Goal: Task Accomplishment & Management: Manage account settings

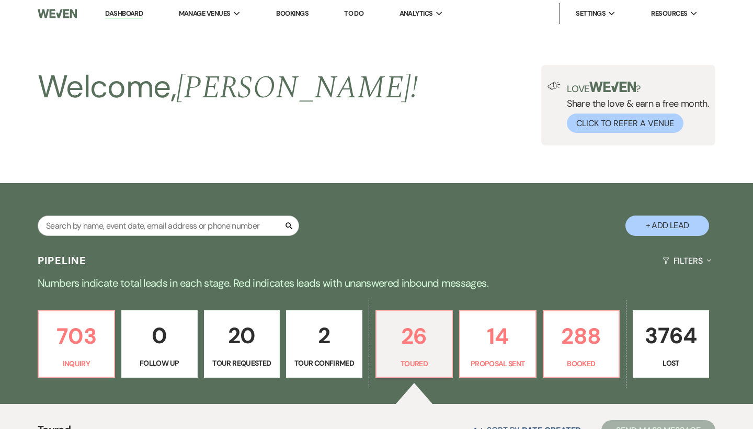
select select "5"
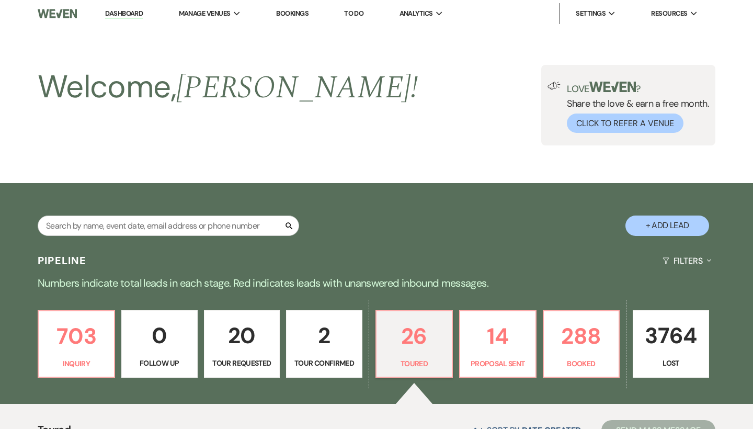
select select "5"
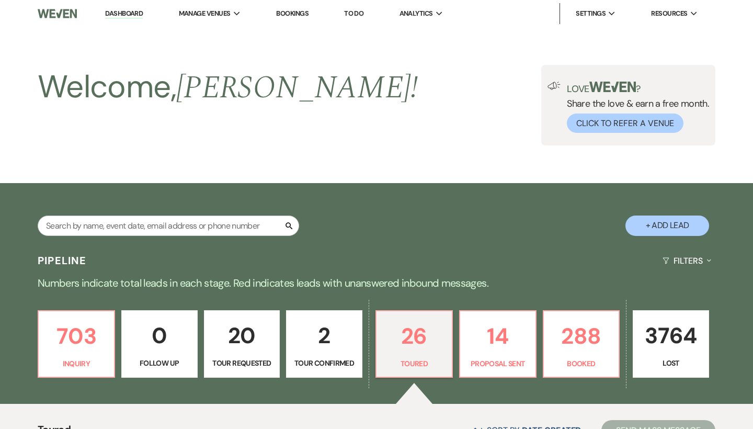
select select "5"
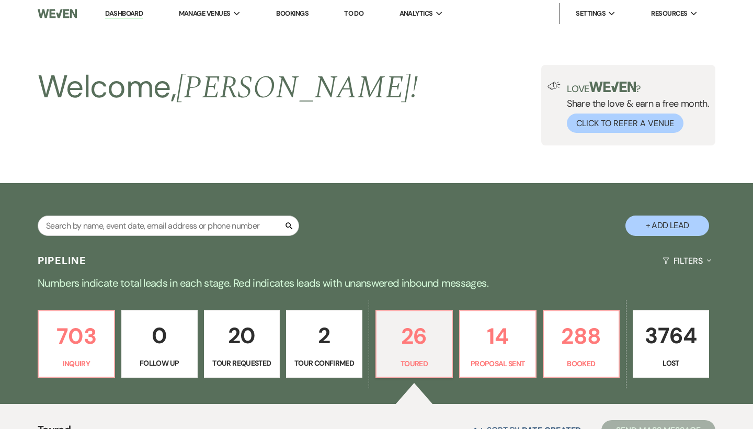
select select "5"
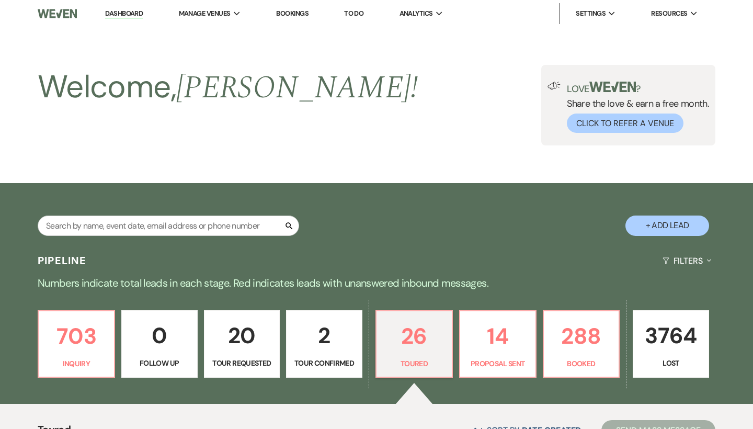
select select "5"
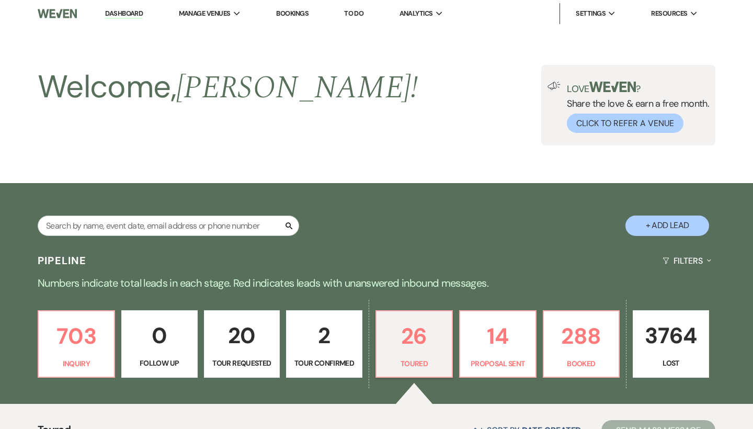
select select "5"
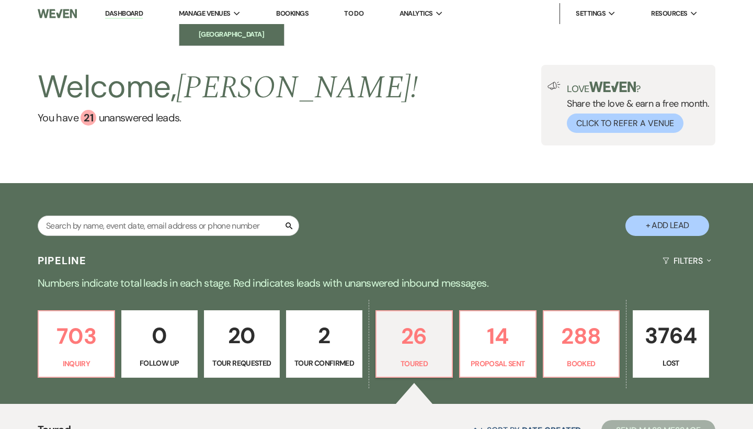
click at [228, 39] on li "[GEOGRAPHIC_DATA]" at bounding box center [232, 34] width 94 height 10
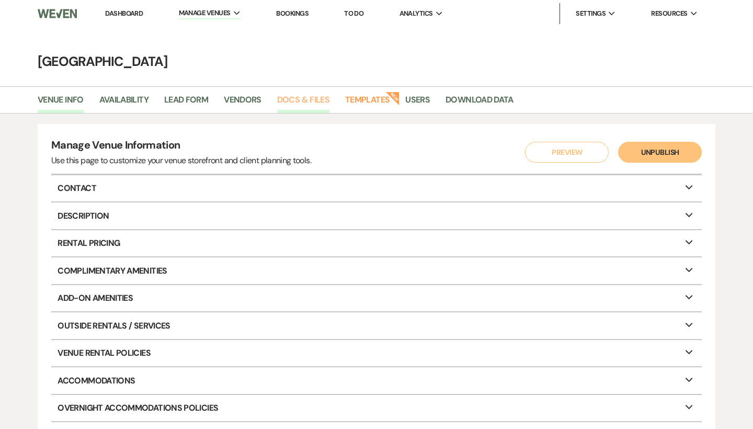
click at [320, 96] on link "Docs & Files" at bounding box center [303, 103] width 52 height 20
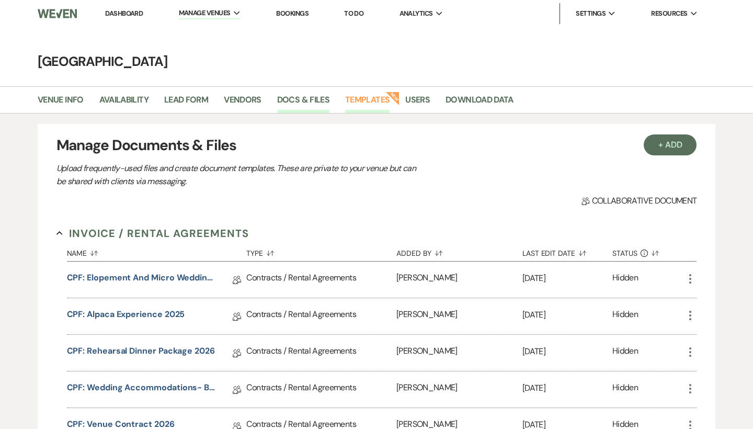
click at [368, 98] on link "Templates" at bounding box center [367, 103] width 44 height 20
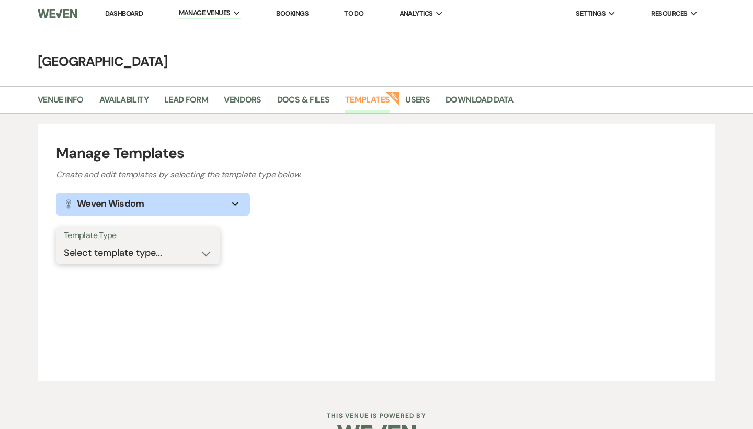
select select "Message Templates"
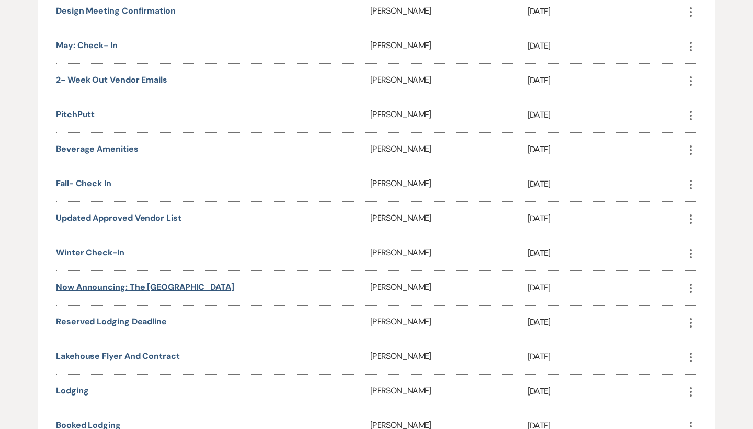
scroll to position [960, 0]
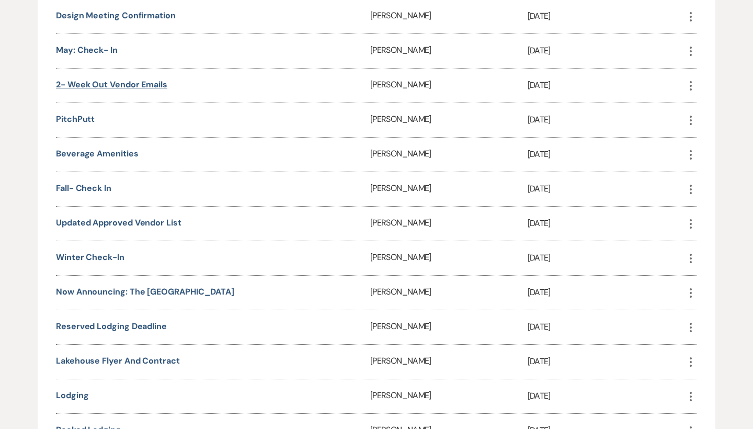
click at [145, 85] on link "2- Week out Vendor Emails" at bounding box center [111, 84] width 111 height 11
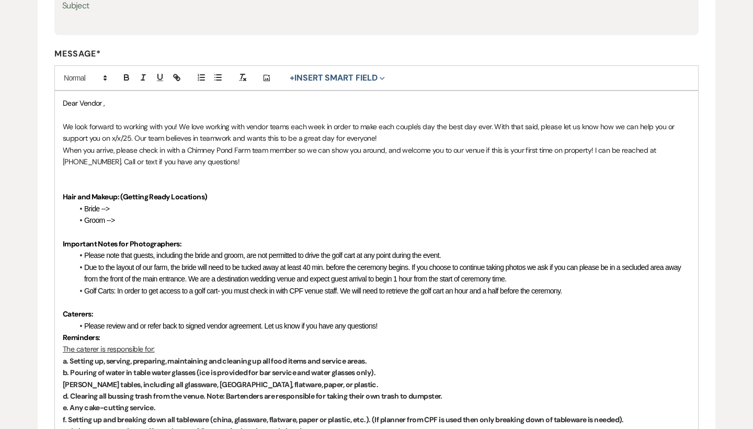
scroll to position [232, 0]
drag, startPoint x: 265, startPoint y: 337, endPoint x: 91, endPoint y: 70, distance: 319.5
click at [91, 70] on div "Message* Add Photo + Insert Smart Field Expand Event Date Sender Full Name Send…" at bounding box center [376, 421] width 645 height 747
copy div "Lore Ipsumd , Si amet consect ad elitsed doei tem! In utla etdolor magn aliqua …"
click at [94, 168] on p at bounding box center [377, 174] width 628 height 12
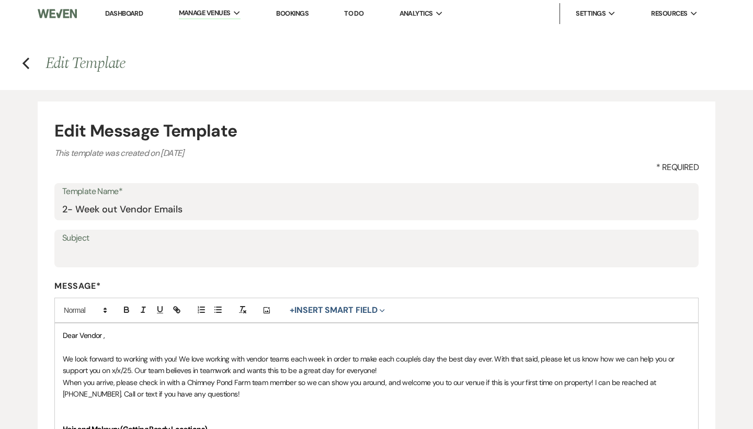
scroll to position [0, 0]
click at [23, 63] on icon "Previous" at bounding box center [26, 63] width 8 height 13
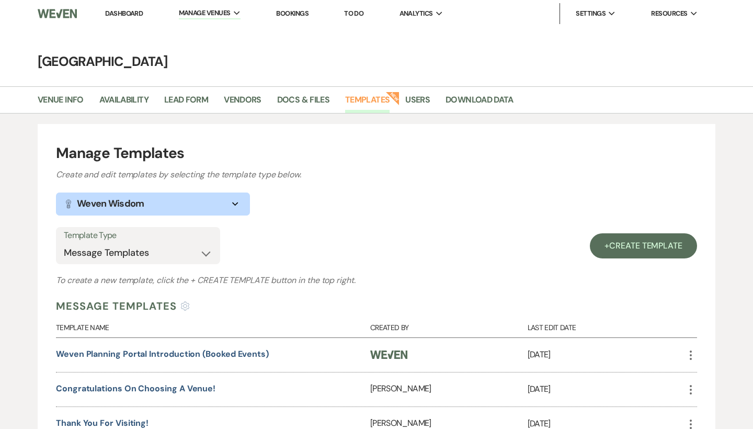
click at [136, 13] on link "Dashboard" at bounding box center [124, 13] width 38 height 9
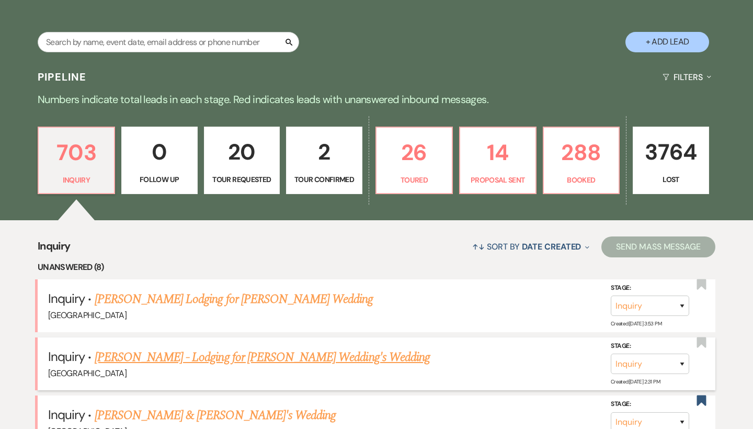
scroll to position [73, 0]
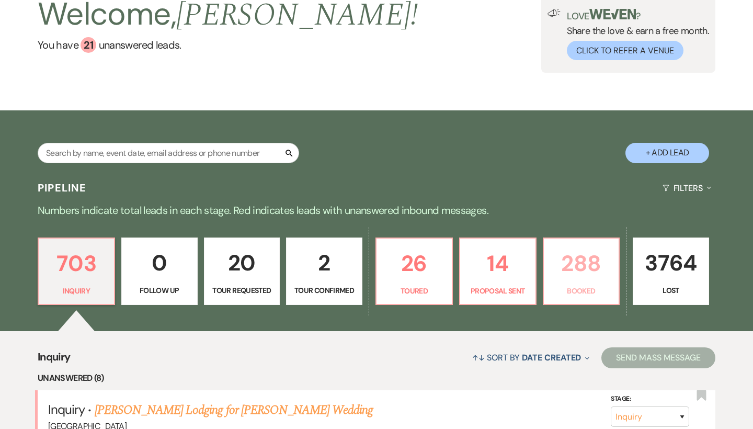
click at [561, 280] on link "288 Booked" at bounding box center [581, 272] width 77 height 68
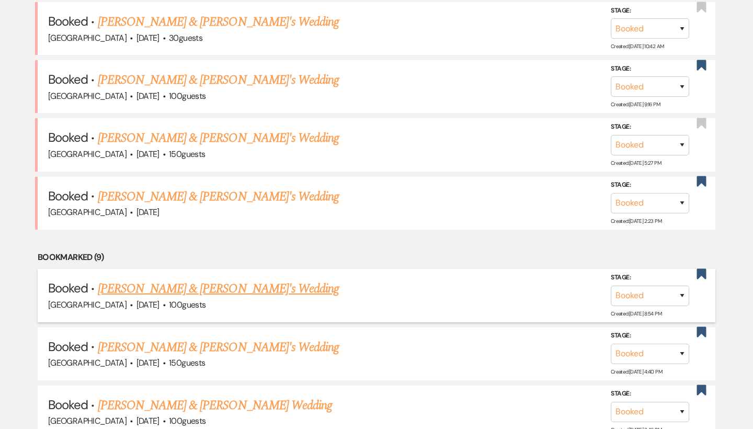
scroll to position [755, 0]
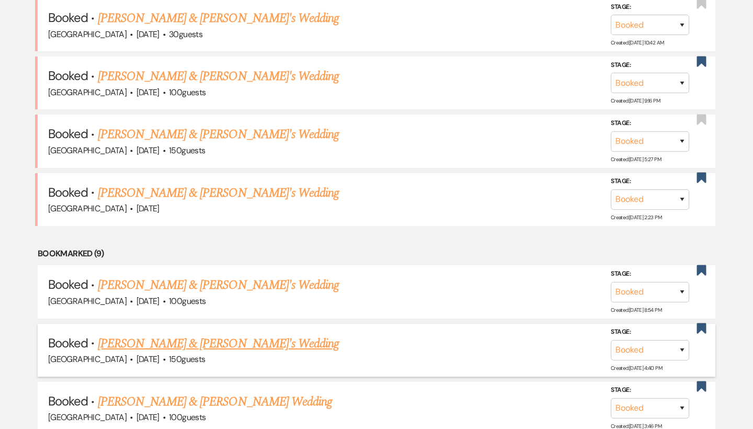
click at [235, 334] on link "[PERSON_NAME] & [PERSON_NAME]'s Wedding" at bounding box center [219, 343] width 242 height 19
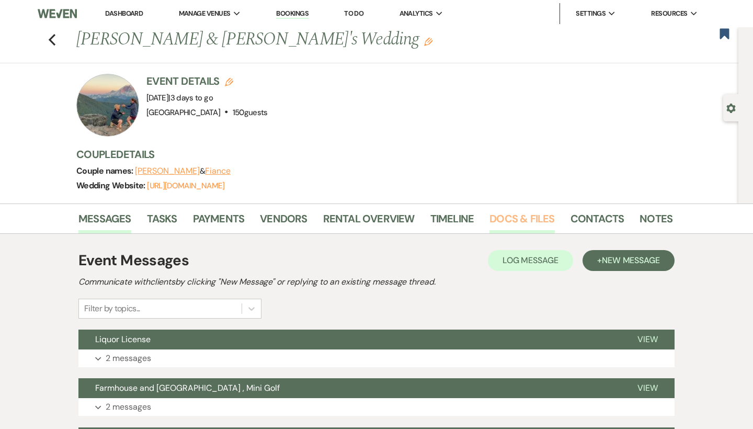
click at [495, 218] on link "Docs & Files" at bounding box center [522, 221] width 65 height 23
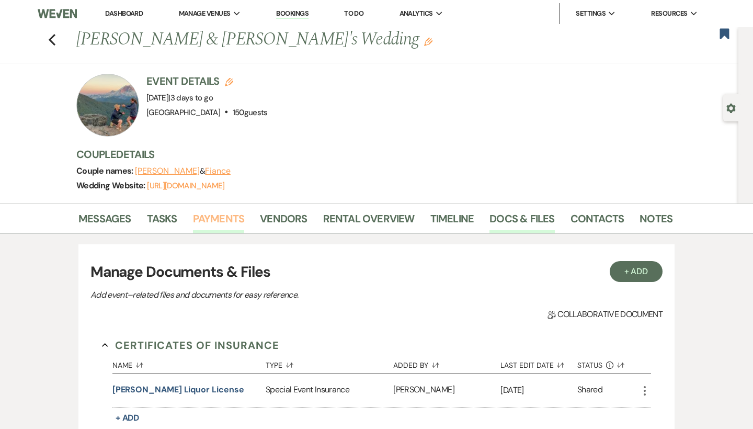
click at [210, 215] on link "Payments" at bounding box center [219, 221] width 52 height 23
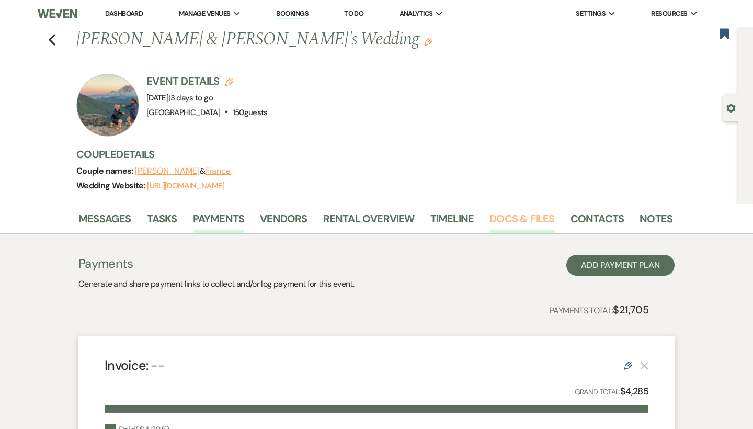
click at [529, 227] on link "Docs & Files" at bounding box center [522, 221] width 65 height 23
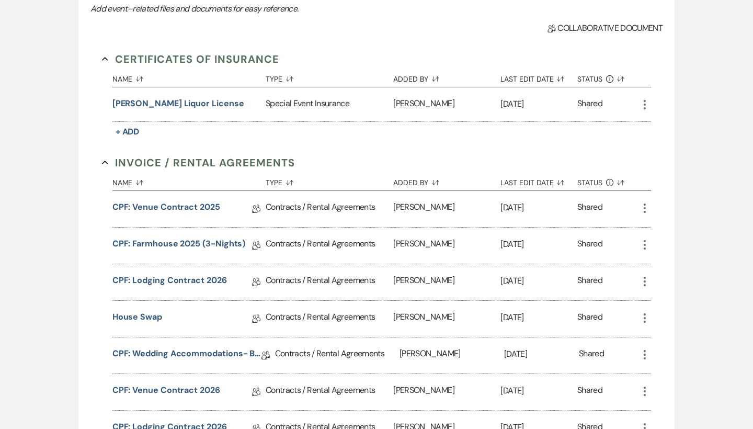
scroll to position [289, 0]
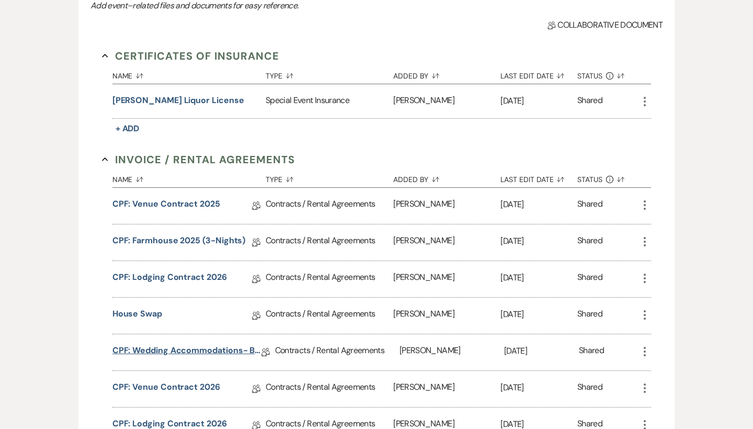
click at [204, 354] on link "CPF: Wedding Accommodations- Bar Usage Fee 2025" at bounding box center [186, 352] width 149 height 16
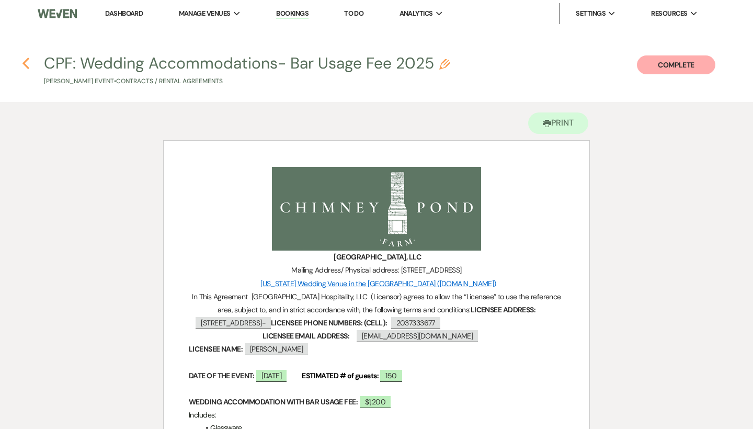
click at [23, 64] on icon "Previous" at bounding box center [26, 63] width 8 height 13
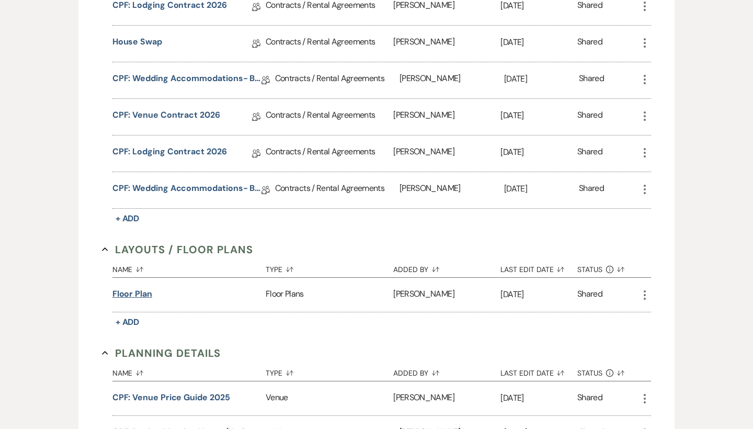
click at [141, 296] on button "Floor Plan" at bounding box center [132, 294] width 40 height 13
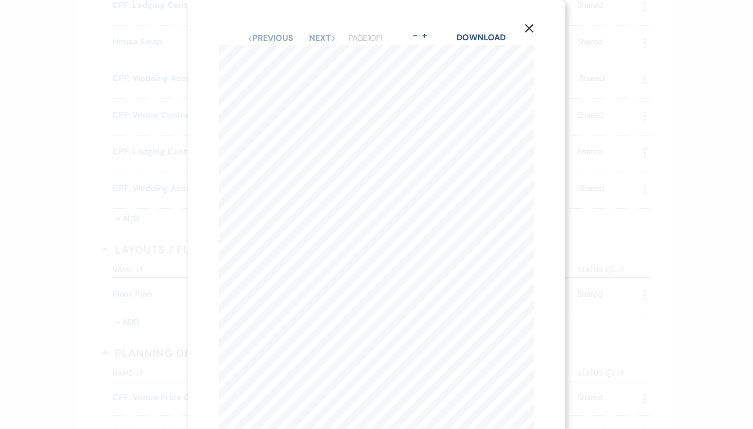
click at [529, 27] on icon "X" at bounding box center [529, 28] width 9 height 9
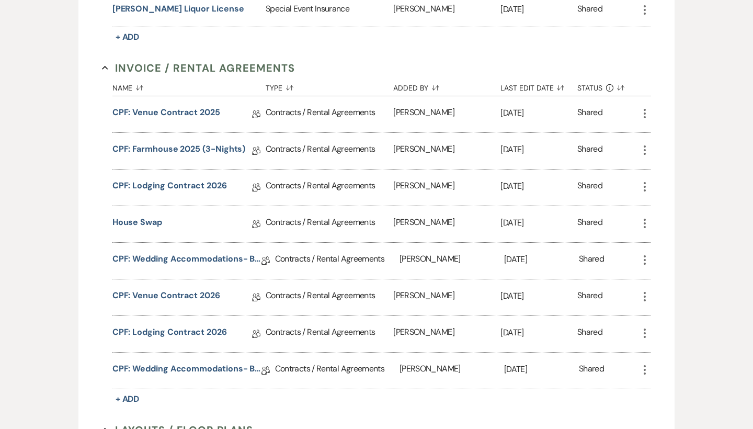
scroll to position [381, 0]
click at [172, 366] on link "CPF: Wedding Accommodations- Bar Usage Fee 2025" at bounding box center [186, 370] width 149 height 16
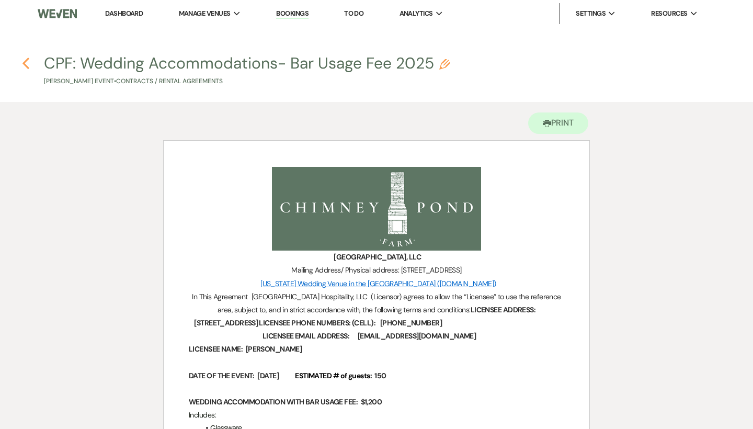
click at [22, 64] on icon "Previous" at bounding box center [26, 63] width 8 height 13
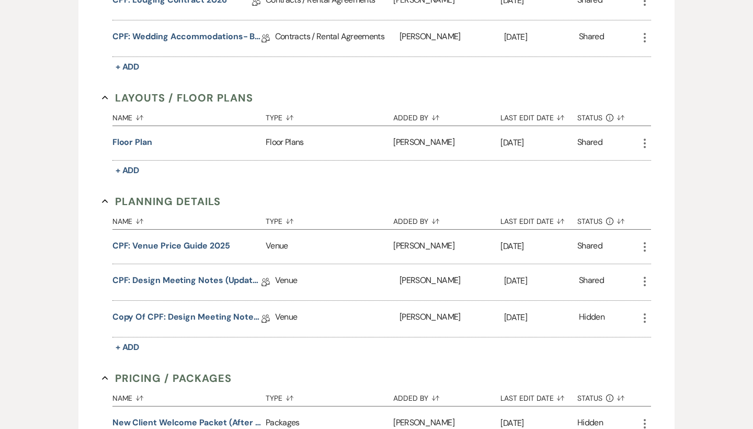
scroll to position [714, 0]
click at [205, 316] on link "Copy of CPF: Design Meeting Notes (Updated: [DATE] )" at bounding box center [186, 318] width 149 height 16
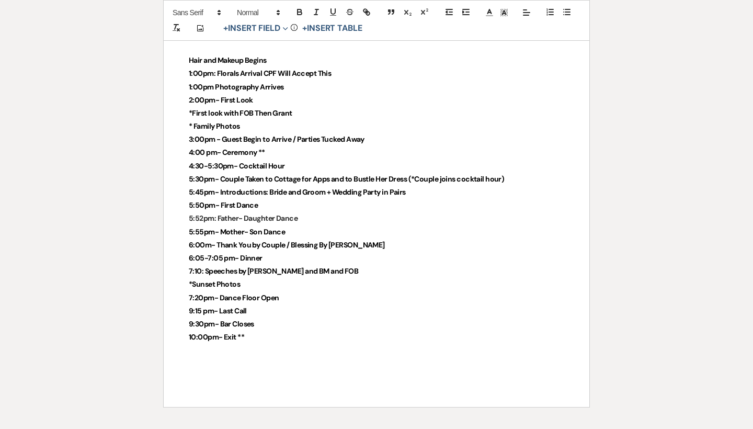
scroll to position [2520, 0]
drag, startPoint x: 270, startPoint y: 317, endPoint x: 183, endPoint y: 241, distance: 115.7
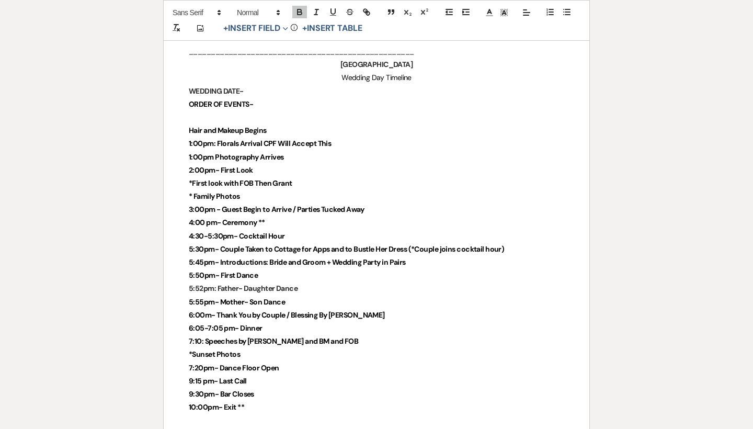
scroll to position [2484, 0]
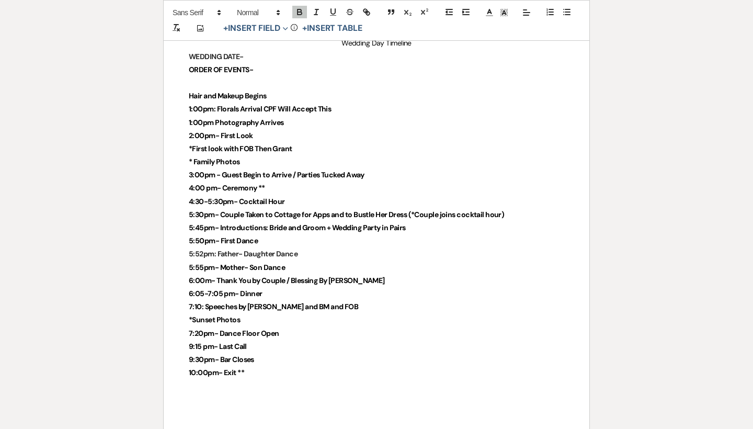
drag, startPoint x: 179, startPoint y: 154, endPoint x: 260, endPoint y: 348, distance: 210.1
copy div "Hair and Makeup Begins 1:00pm: Florals Arrival CPF Will Accept This 1:00pm Phot…"
click at [221, 249] on strong "5:52pm: Father- Daughter Dance" at bounding box center [243, 253] width 109 height 9
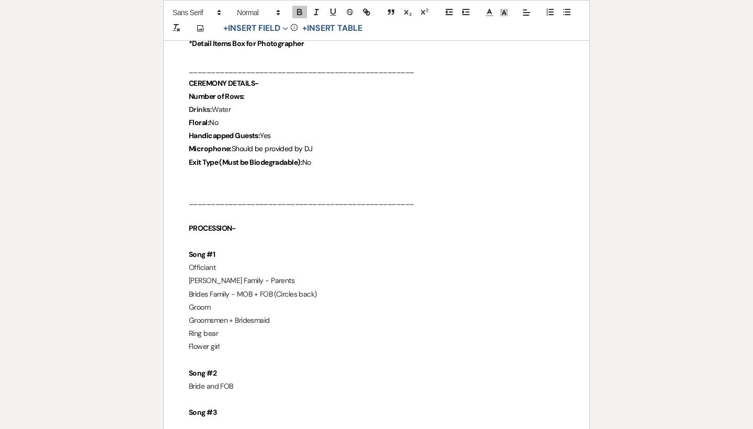
scroll to position [1890, 0]
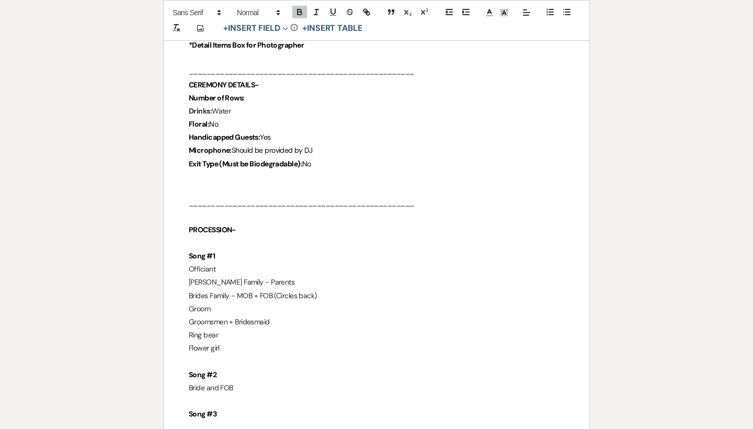
click at [221, 302] on p "Groom" at bounding box center [377, 308] width 376 height 13
click at [227, 329] on p "Ring bear" at bounding box center [377, 335] width 376 height 13
click at [230, 342] on p "Flower girl" at bounding box center [377, 348] width 376 height 13
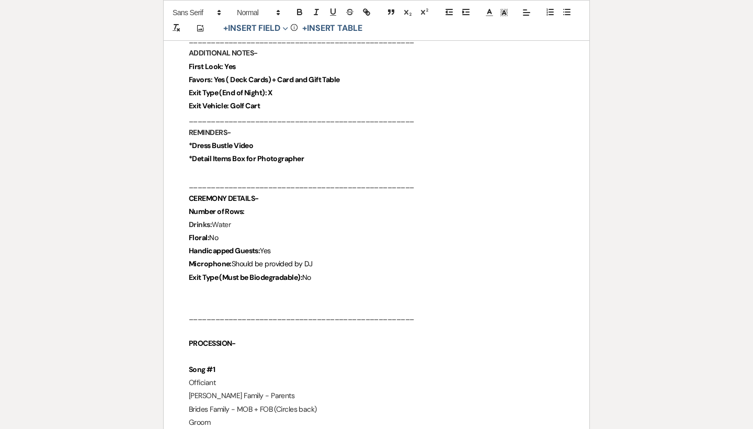
scroll to position [1776, 0]
click at [261, 231] on p "Floral: No" at bounding box center [377, 237] width 376 height 13
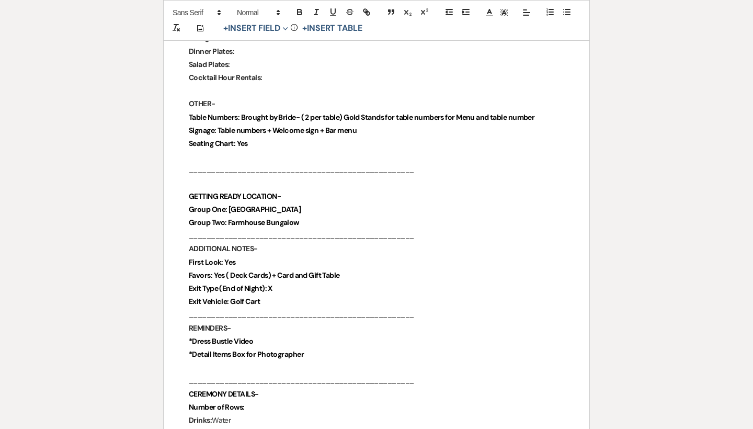
scroll to position [1575, 0]
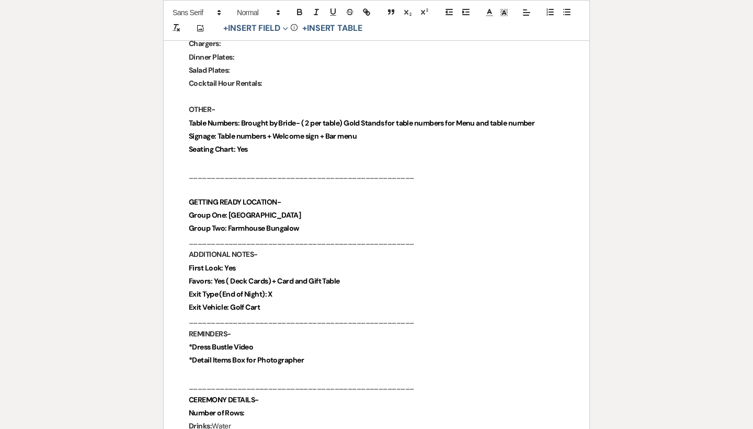
drag, startPoint x: 229, startPoint y: 202, endPoint x: 307, endPoint y: 212, distance: 78.5
copy div "Upper Farmhouse Group Two: Farmhouse Bungalow"
click at [324, 222] on p "Group Two: Farmhouse Bungalow" at bounding box center [377, 228] width 376 height 13
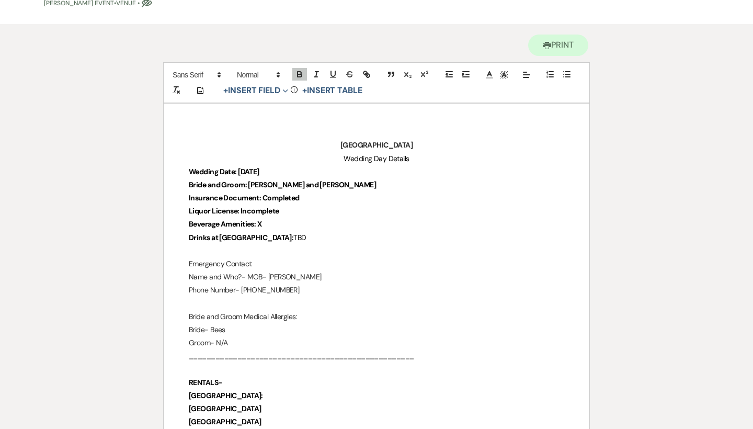
scroll to position [79, 0]
click at [269, 222] on p "Beverage Amenities: X" at bounding box center [377, 223] width 376 height 13
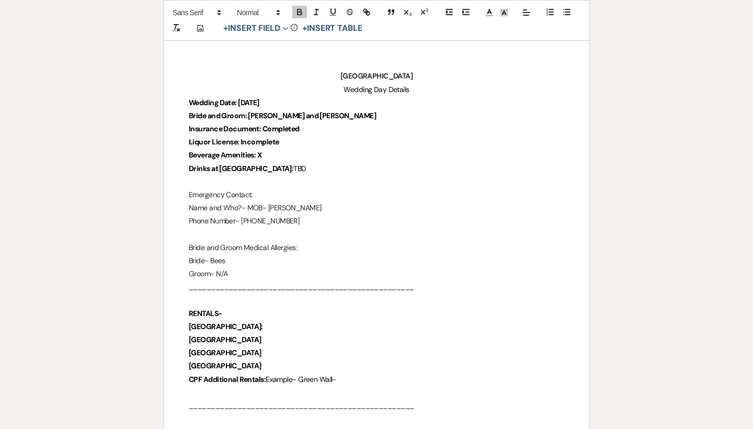
scroll to position [157, 0]
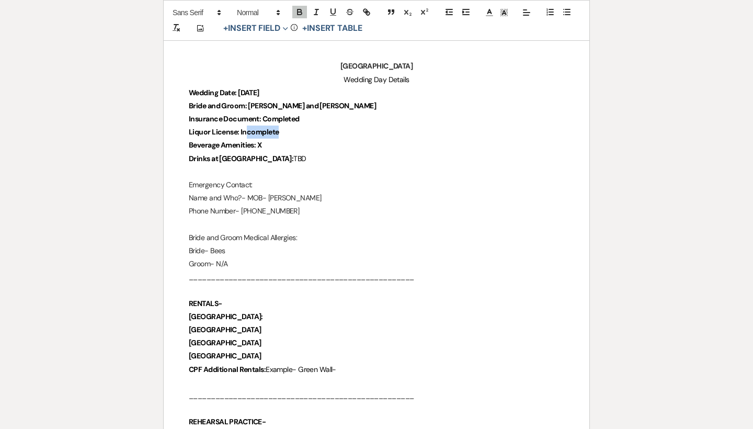
drag, startPoint x: 286, startPoint y: 132, endPoint x: 245, endPoint y: 132, distance: 40.3
click at [245, 132] on p "Liquor License: Incomplete" at bounding box center [377, 132] width 376 height 13
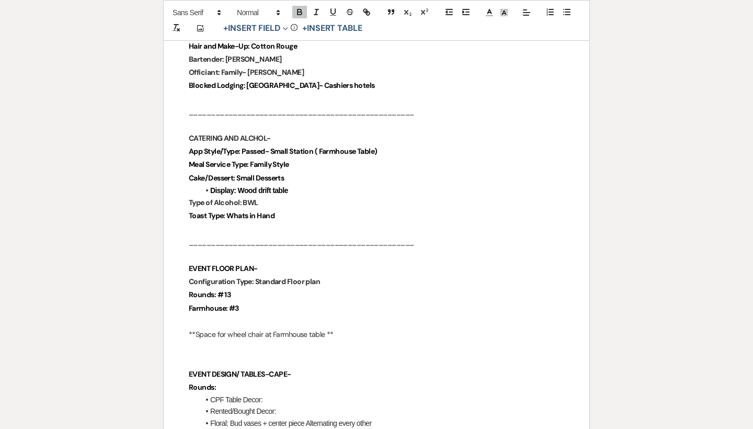
scroll to position [878, 0]
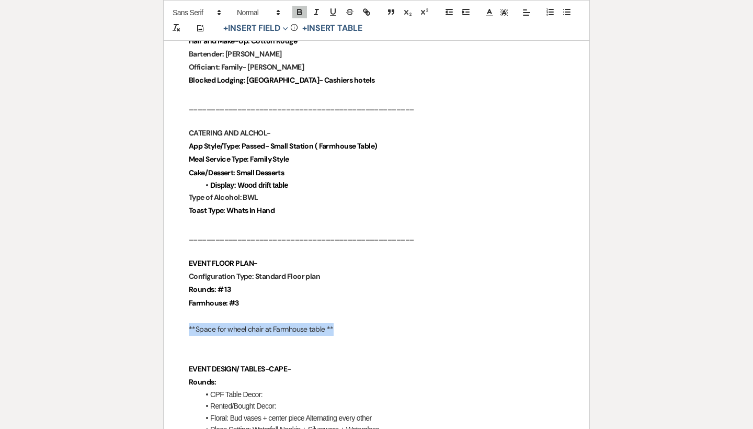
drag, startPoint x: 187, startPoint y: 324, endPoint x: 376, endPoint y: 324, distance: 188.3
click at [376, 323] on p "**Space for wheel chair at Farmhouse table **" at bounding box center [377, 329] width 376 height 13
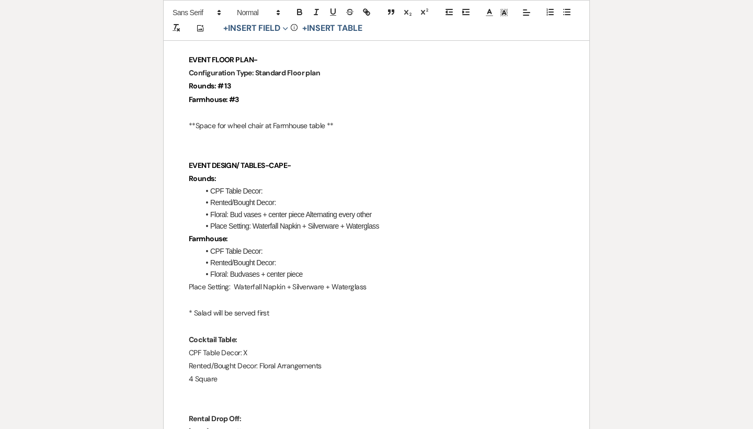
scroll to position [1084, 0]
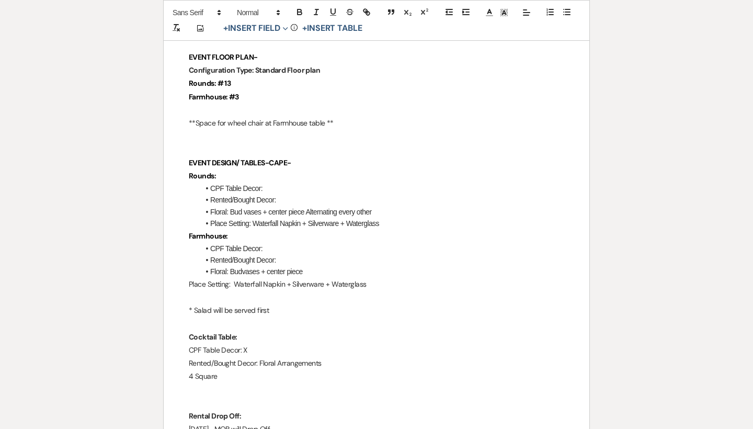
click at [277, 304] on p "* Salad will be served first" at bounding box center [377, 310] width 376 height 13
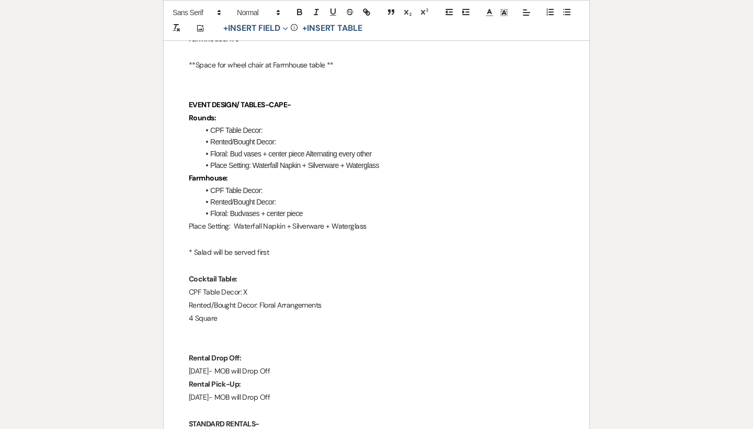
scroll to position [1149, 0]
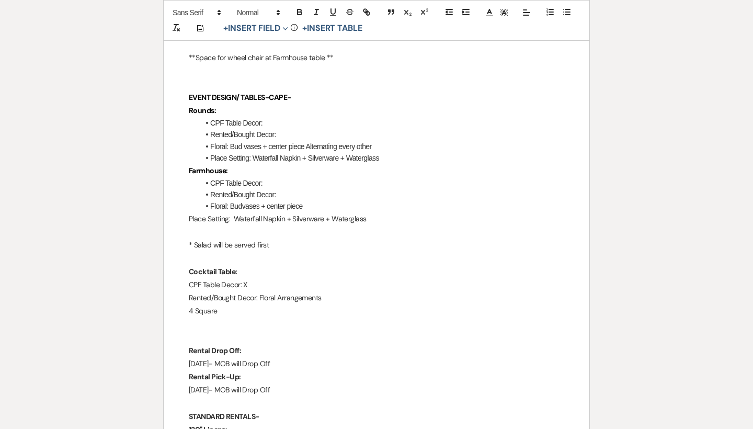
click at [264, 304] on p "4 Square" at bounding box center [377, 310] width 376 height 13
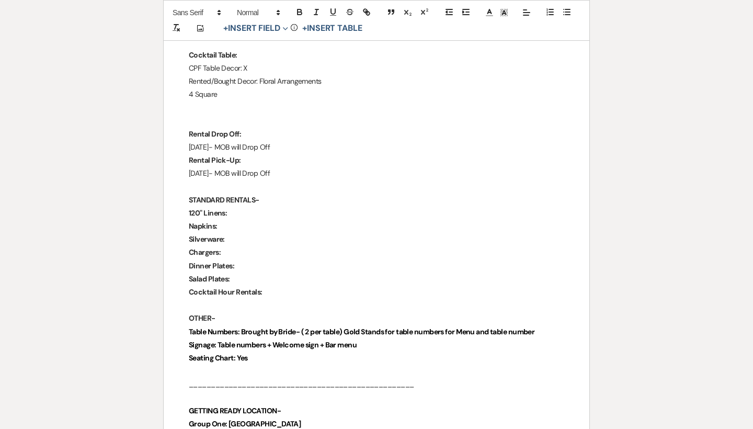
scroll to position [1371, 0]
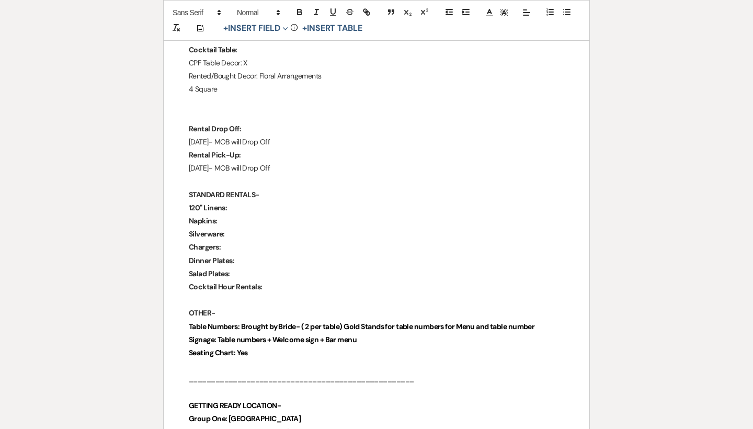
drag, startPoint x: 185, startPoint y: 315, endPoint x: 438, endPoint y: 321, distance: 253.3
click at [438, 321] on div "Chimney Pond Farm Wedding Day Details Wedding Date: [DATE] Bride and Groom: [PE…" at bounding box center [377, 183] width 426 height 2746
click at [438, 333] on p "Signage: Table numbers + Welcome sign + Bar menu" at bounding box center [377, 339] width 376 height 13
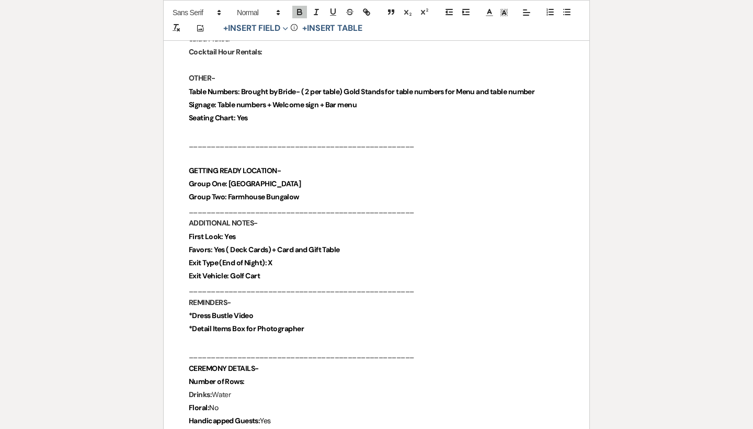
scroll to position [1615, 0]
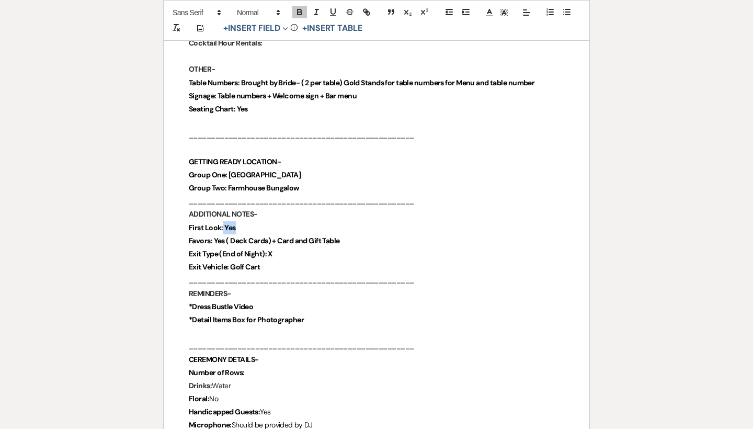
drag, startPoint x: 222, startPoint y: 214, endPoint x: 268, endPoint y: 213, distance: 46.0
click at [268, 221] on p "First Look: Yes" at bounding box center [377, 227] width 376 height 13
click at [300, 14] on icon "button" at bounding box center [300, 13] width 4 height 3
drag, startPoint x: 215, startPoint y: 229, endPoint x: 374, endPoint y: 228, distance: 159.0
click at [374, 234] on p "Favors: Yes ( Deck Cards) + Card and Gift Table" at bounding box center [377, 240] width 376 height 13
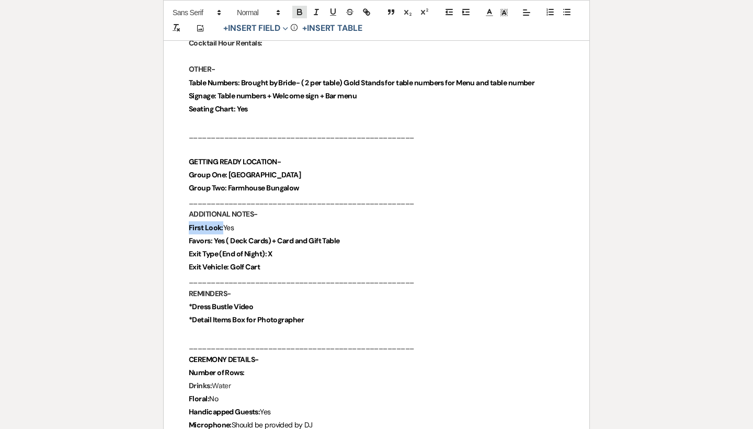
click at [300, 14] on icon "button" at bounding box center [300, 13] width 4 height 3
drag, startPoint x: 270, startPoint y: 240, endPoint x: 293, endPoint y: 240, distance: 22.5
click at [293, 247] on p "Exit Type (End of Night): X" at bounding box center [377, 253] width 376 height 13
click at [300, 13] on icon "button" at bounding box center [299, 11] width 9 height 9
drag, startPoint x: 230, startPoint y: 253, endPoint x: 283, endPoint y: 253, distance: 52.3
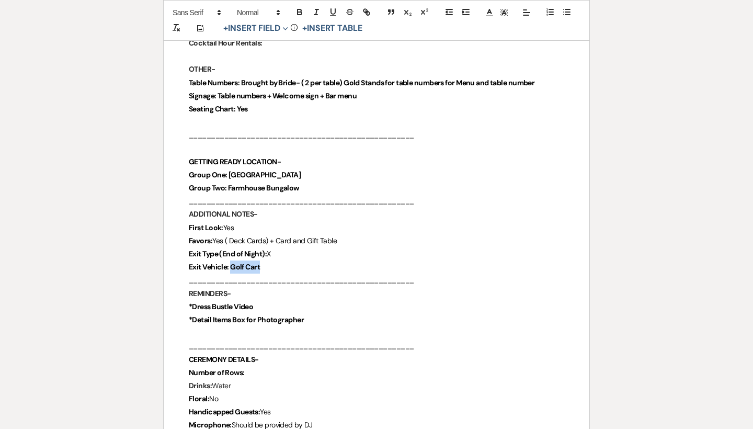
click at [283, 261] on p "Exit Vehicle: Golf Cart" at bounding box center [377, 267] width 376 height 13
click at [302, 13] on icon "button" at bounding box center [300, 13] width 4 height 3
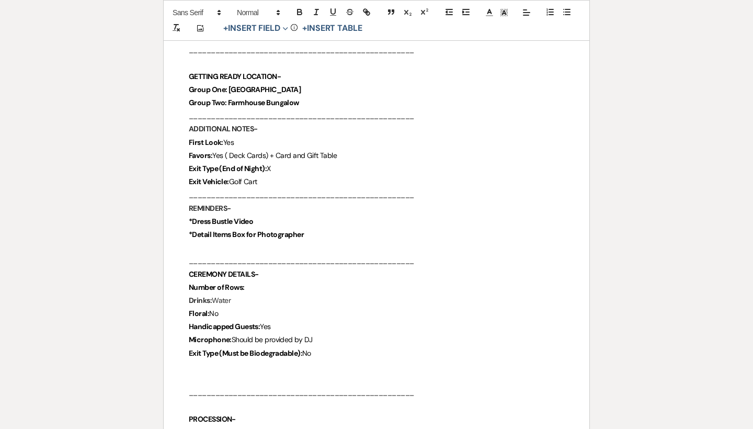
scroll to position [1708, 0]
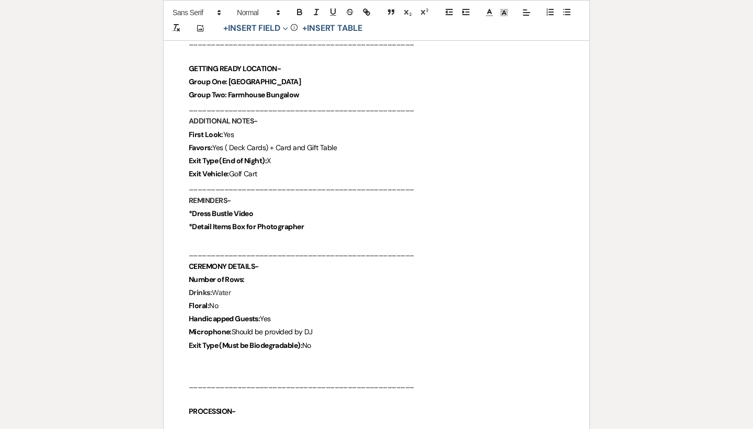
click at [263, 273] on p "Number of Rows:" at bounding box center [377, 279] width 376 height 13
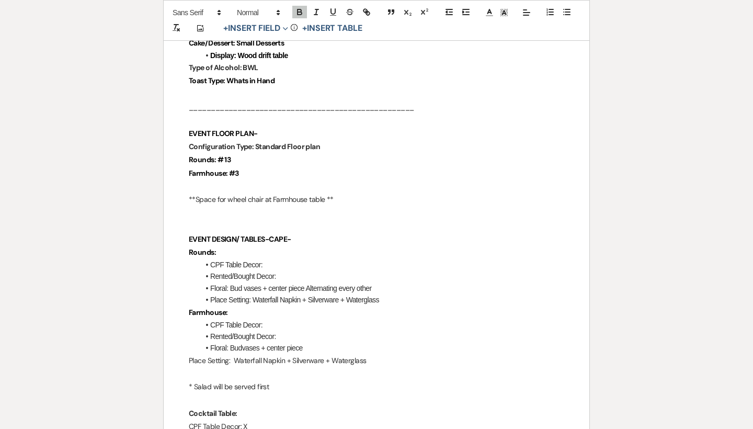
scroll to position [1019, 0]
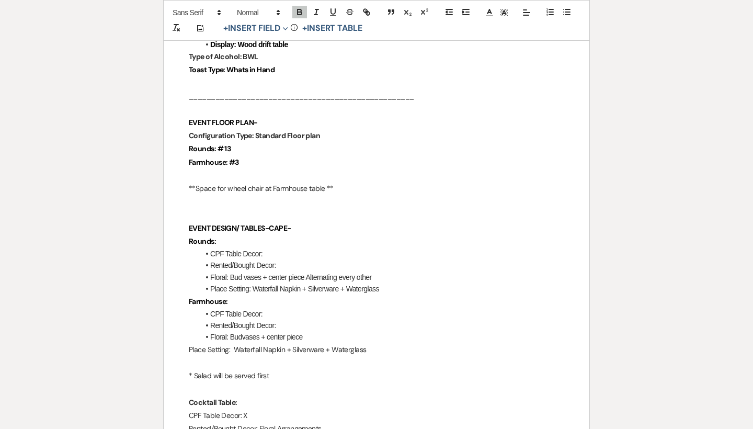
click at [259, 142] on p "Rounds: # 13" at bounding box center [377, 148] width 376 height 13
click at [259, 156] on p "Farmhouse: #3" at bounding box center [377, 162] width 376 height 13
click at [244, 144] on p "Rounds: # 13" at bounding box center [377, 148] width 376 height 13
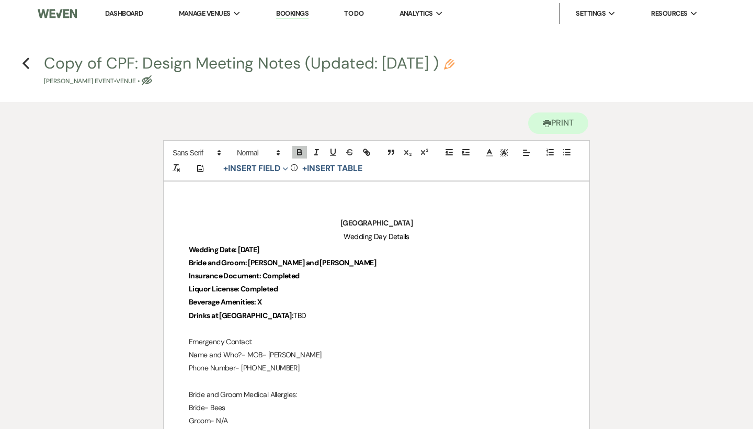
scroll to position [0, 0]
click at [24, 60] on icon "Previous" at bounding box center [26, 63] width 8 height 13
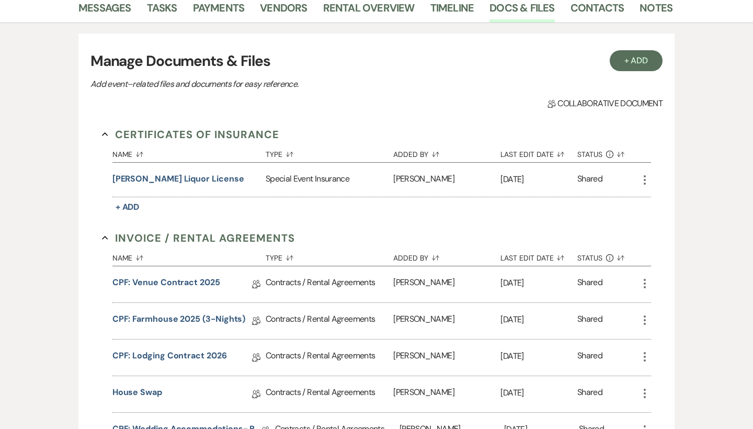
scroll to position [225, 0]
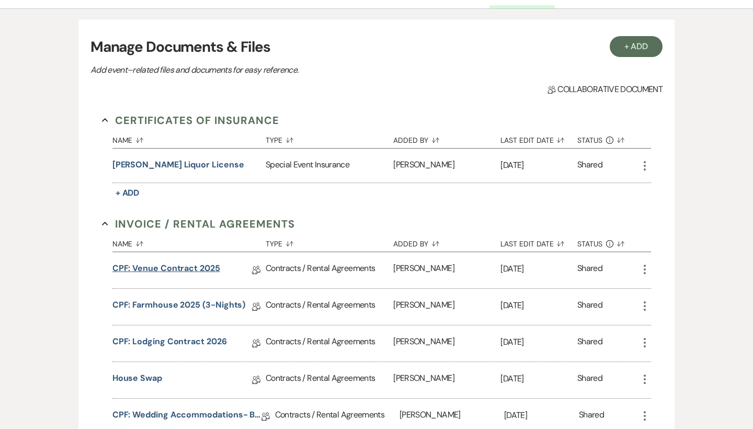
click at [168, 271] on link "CPF: Venue Contract 2025" at bounding box center [166, 270] width 108 height 16
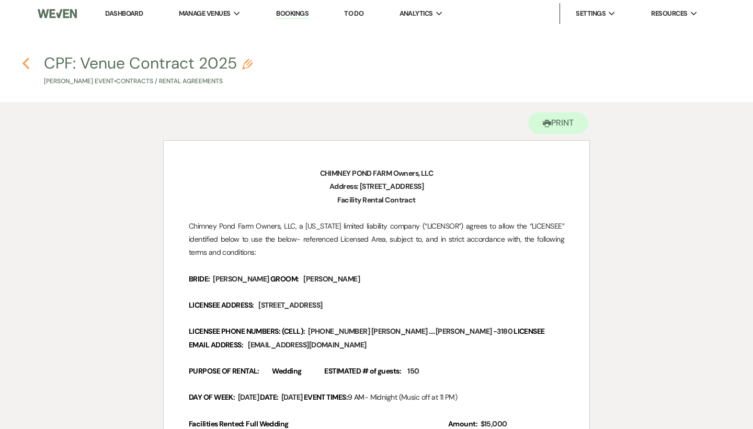
click at [22, 64] on icon "Previous" at bounding box center [26, 63] width 8 height 13
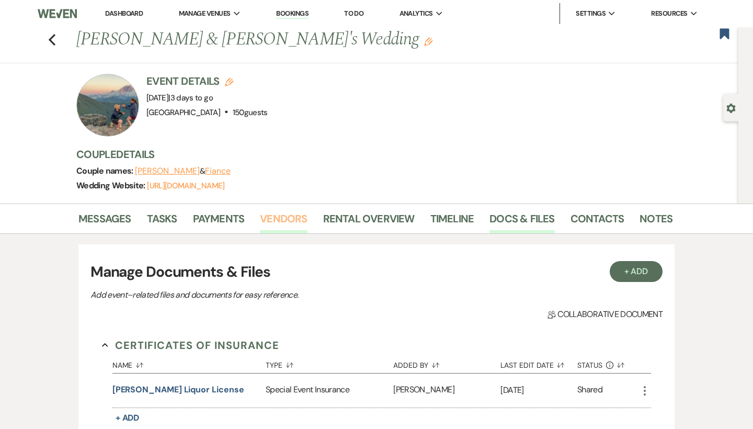
click at [283, 216] on link "Vendors" at bounding box center [283, 221] width 47 height 23
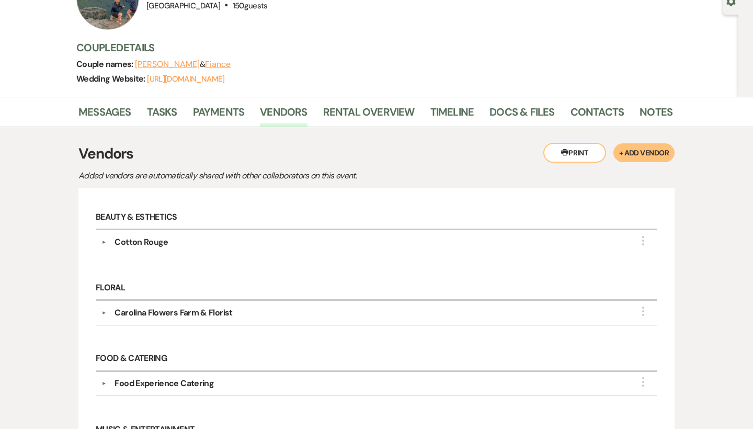
scroll to position [115, 0]
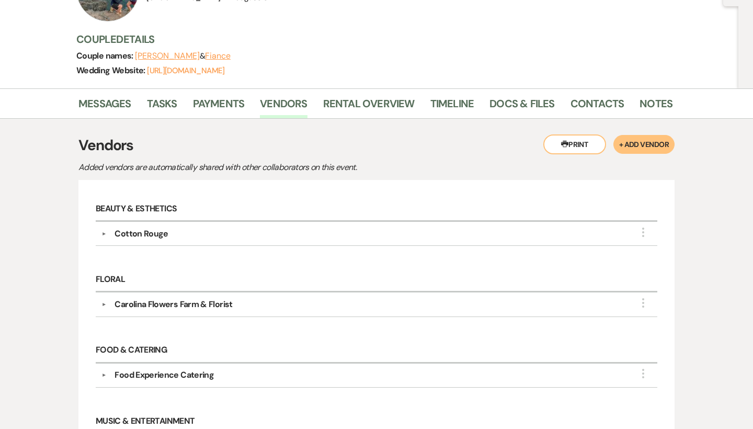
click at [130, 231] on div "Cotton Rouge" at bounding box center [141, 234] width 53 height 13
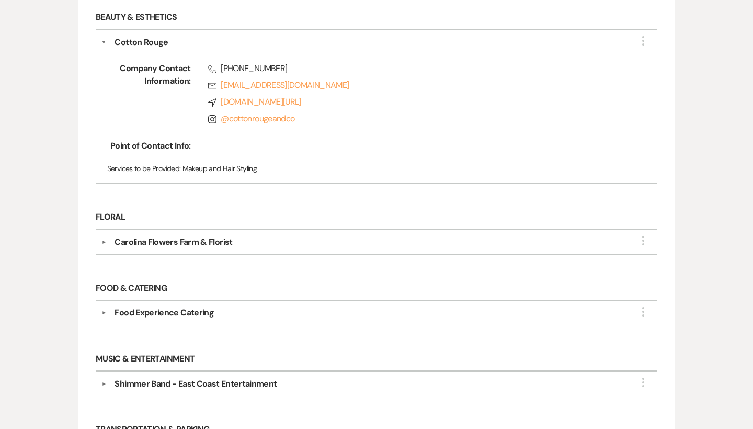
scroll to position [323, 0]
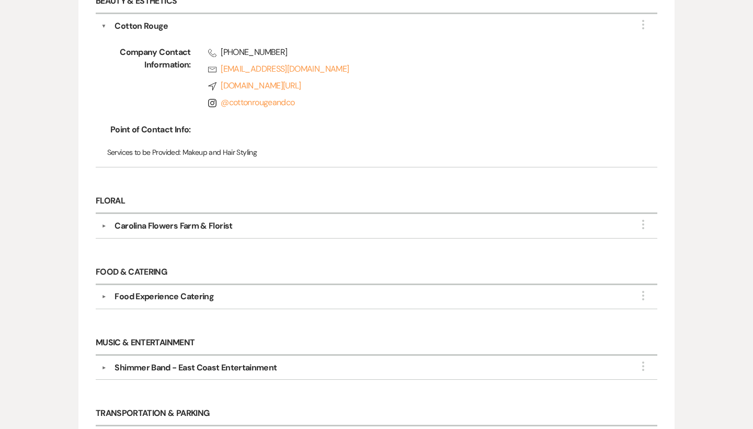
click at [189, 226] on div "Carolina Flowers Farm & Florist" at bounding box center [174, 226] width 118 height 13
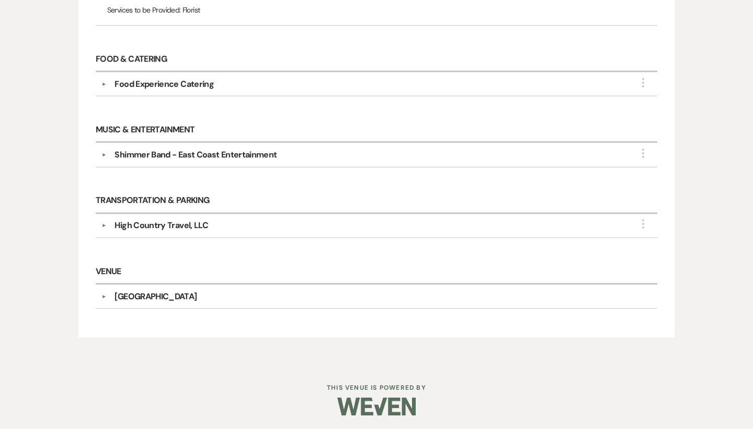
scroll to position [702, 0]
click at [194, 81] on div "Food Experience Catering" at bounding box center [164, 84] width 99 height 13
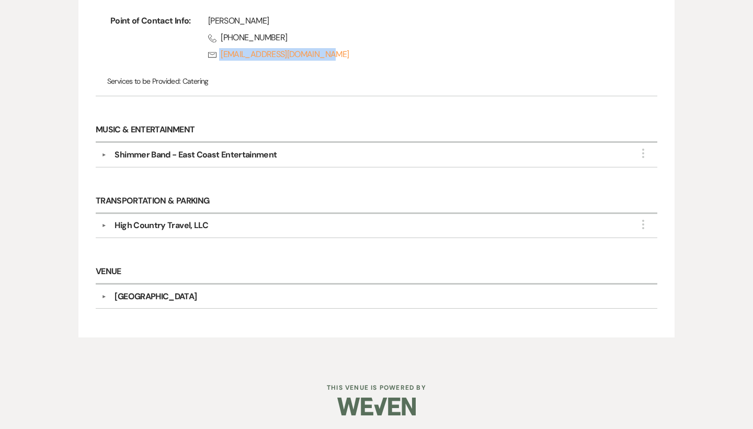
scroll to position [852, 0]
click at [218, 149] on div "Shimmer Band - East Coast Entertainment" at bounding box center [196, 155] width 162 height 13
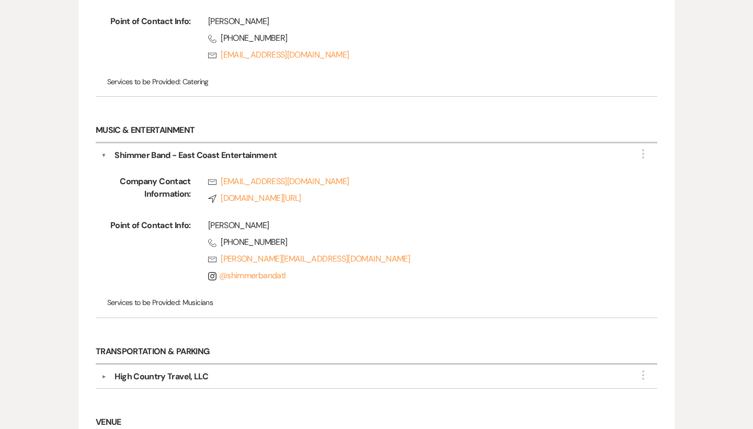
click at [171, 378] on div "High Country Travel, LLC" at bounding box center [162, 376] width 94 height 13
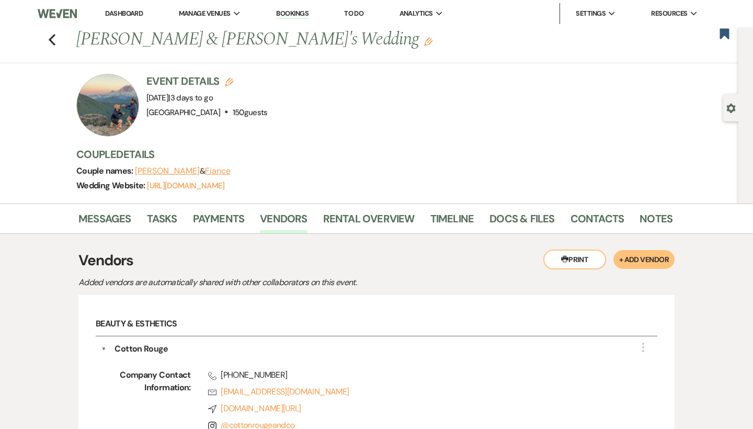
scroll to position [0, 0]
click at [50, 38] on use "button" at bounding box center [52, 40] width 7 height 12
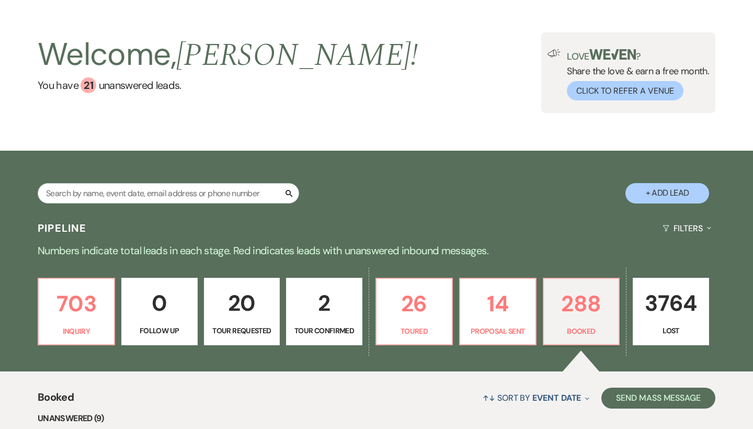
scroll to position [13, 0]
